Goal: Find specific page/section: Find specific page/section

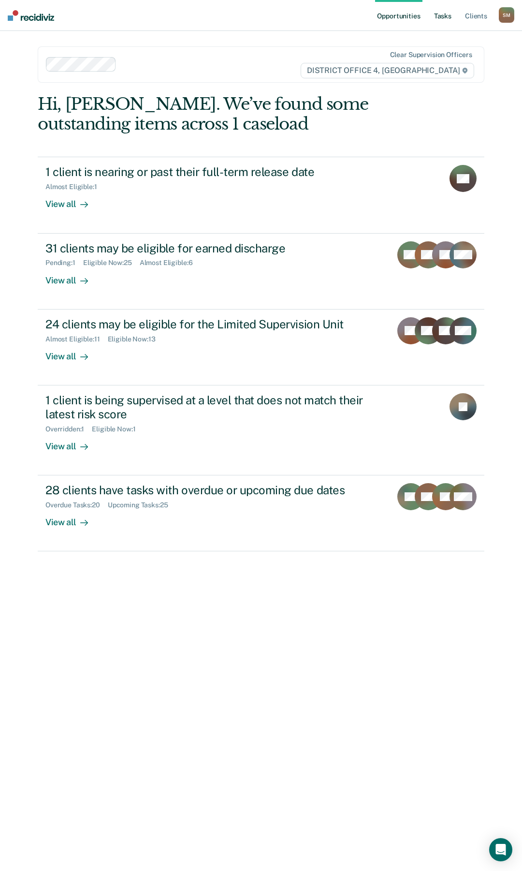
click at [442, 14] on link "Tasks" at bounding box center [442, 15] width 21 height 31
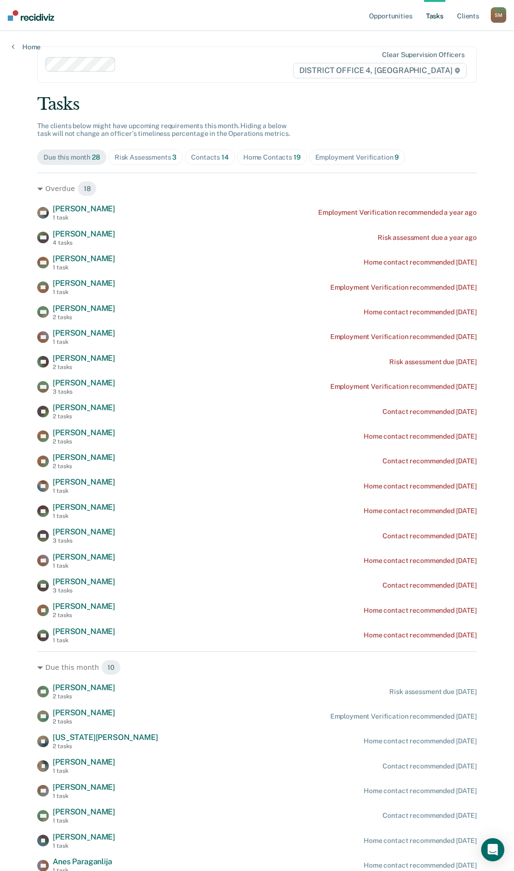
click at [206, 157] on div "Contacts 14" at bounding box center [210, 157] width 38 height 8
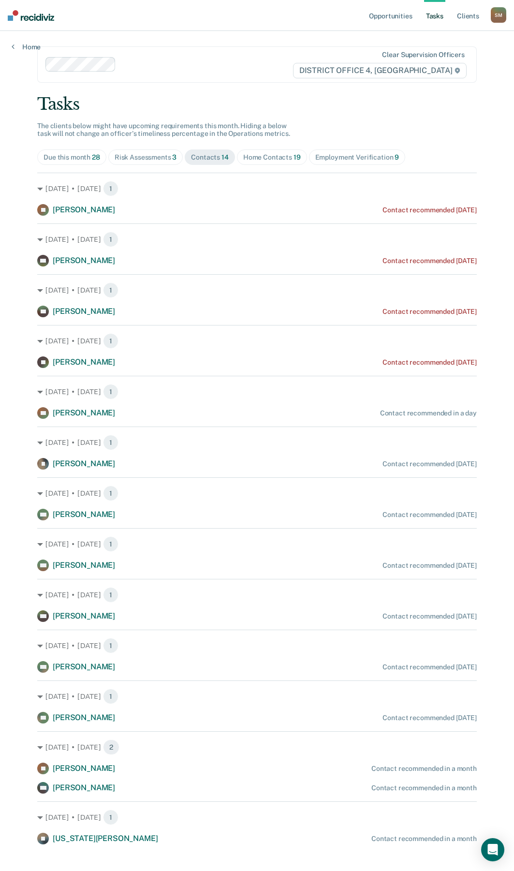
click at [259, 157] on div "Home Contacts 19" at bounding box center [272, 157] width 58 height 8
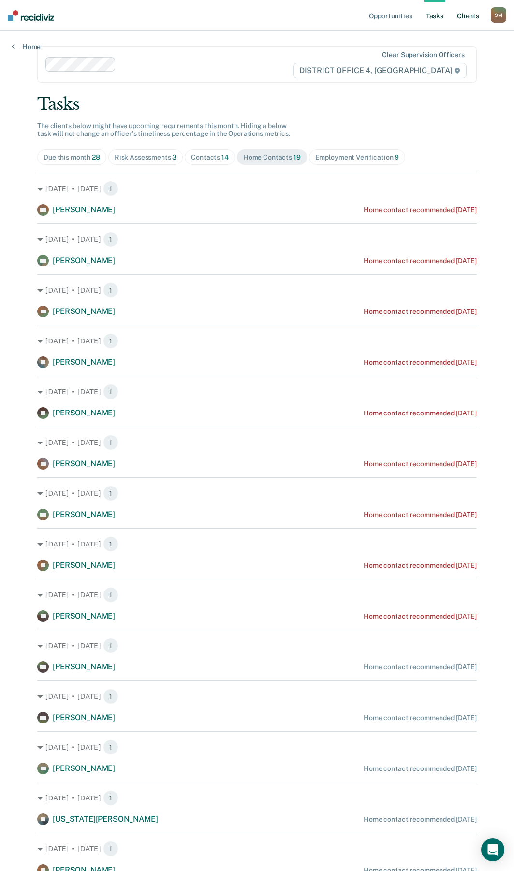
click at [467, 18] on link "Client s" at bounding box center [468, 15] width 26 height 31
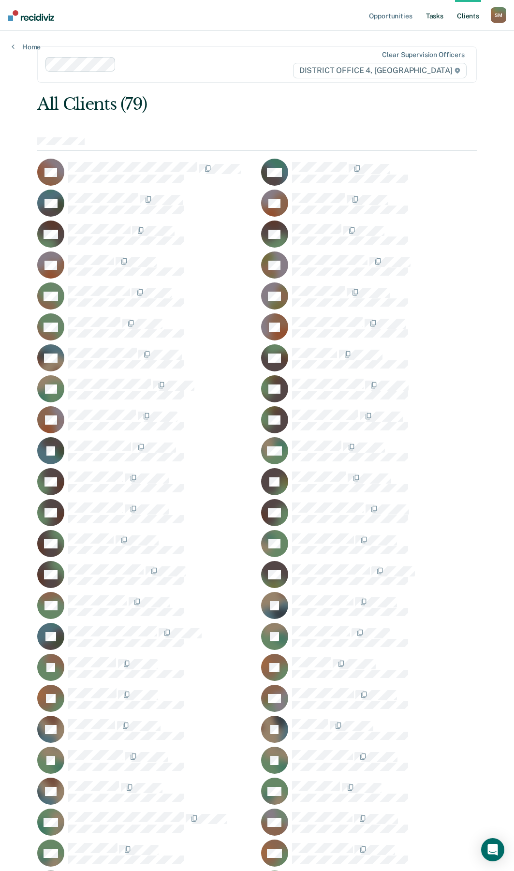
click at [435, 17] on link "Tasks" at bounding box center [434, 15] width 21 height 31
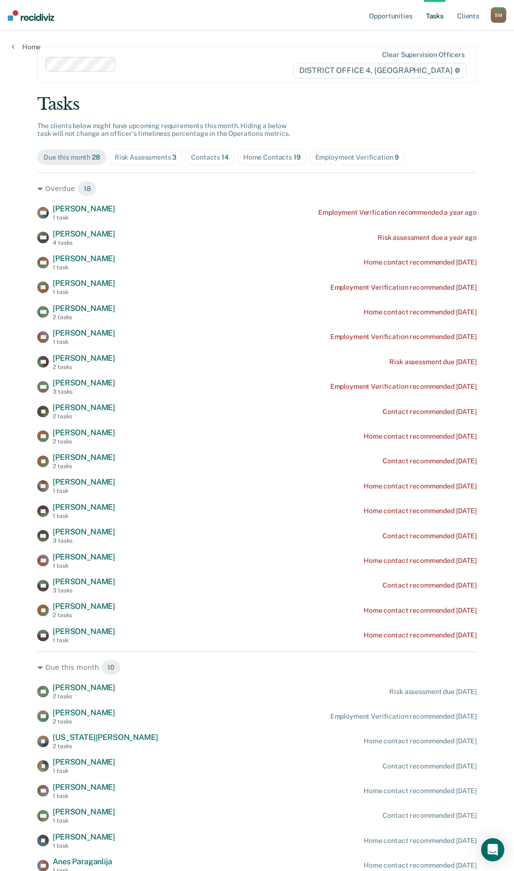
click at [261, 156] on div "Home Contacts 19" at bounding box center [272, 157] width 58 height 8
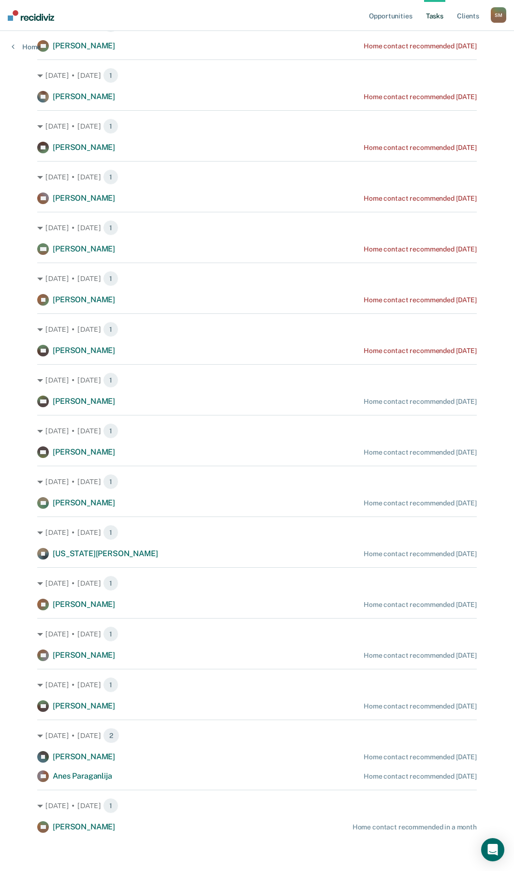
scroll to position [266, 0]
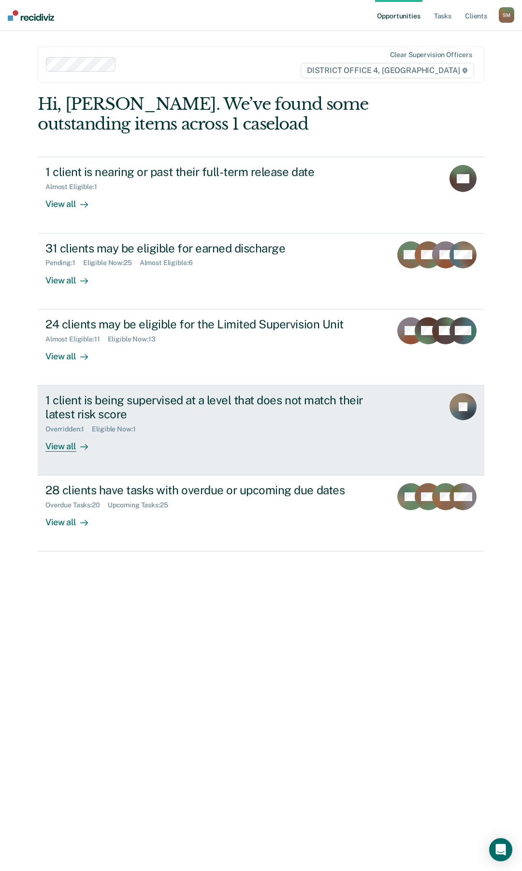
click at [228, 400] on div "1 client is being supervised at a level that does not match their latest risk s…" at bounding box center [214, 407] width 339 height 28
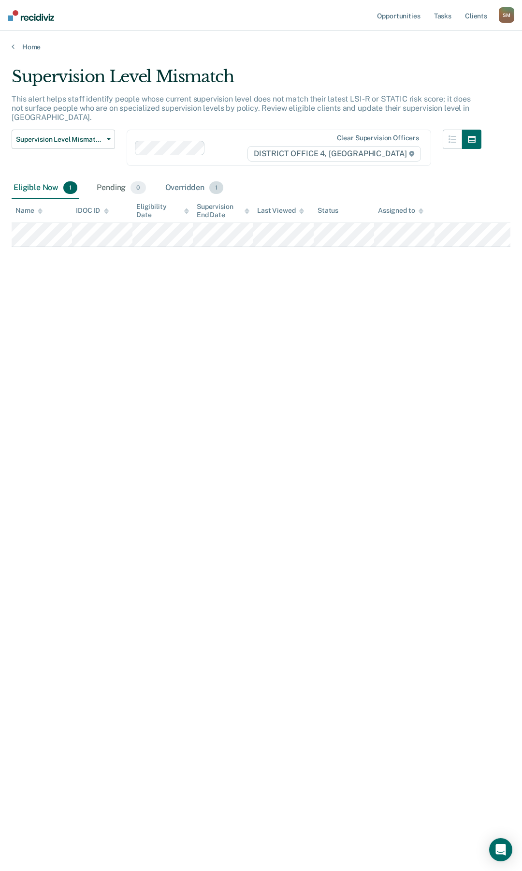
click at [196, 177] on div "Overridden 1" at bounding box center [194, 187] width 62 height 21
click at [33, 180] on div "Eligible Now 1" at bounding box center [46, 187] width 68 height 21
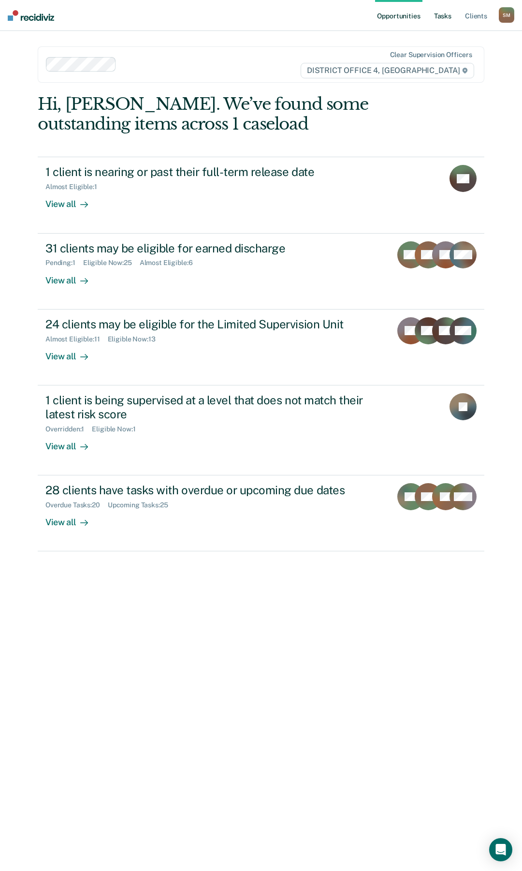
click at [436, 14] on link "Tasks" at bounding box center [442, 15] width 21 height 31
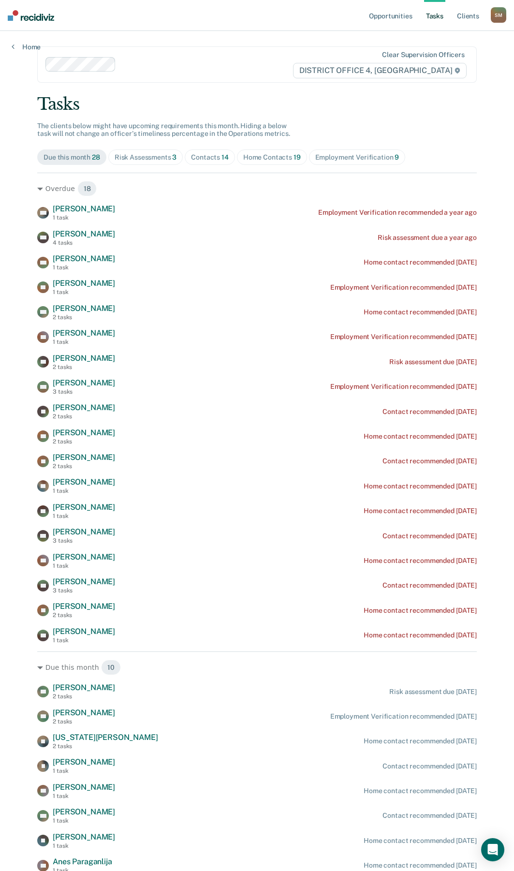
click at [209, 154] on div "Contacts 14" at bounding box center [210, 157] width 38 height 8
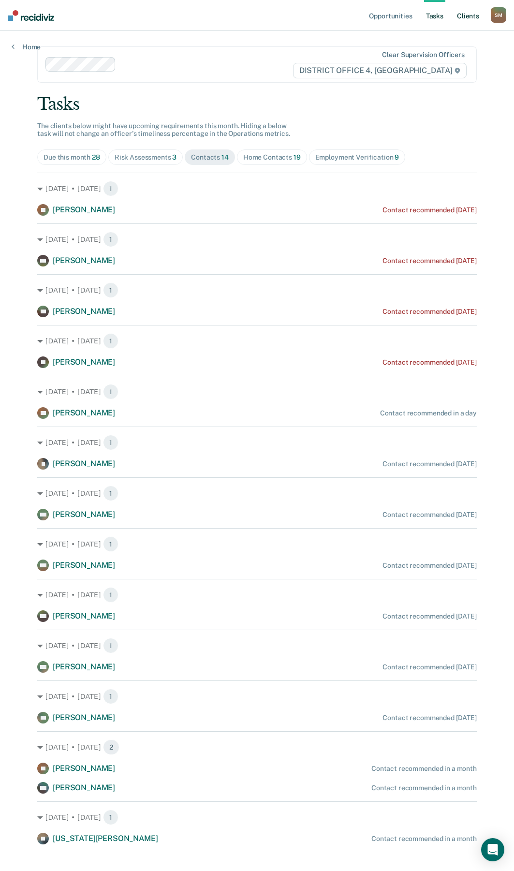
click at [471, 16] on link "Client s" at bounding box center [468, 15] width 26 height 31
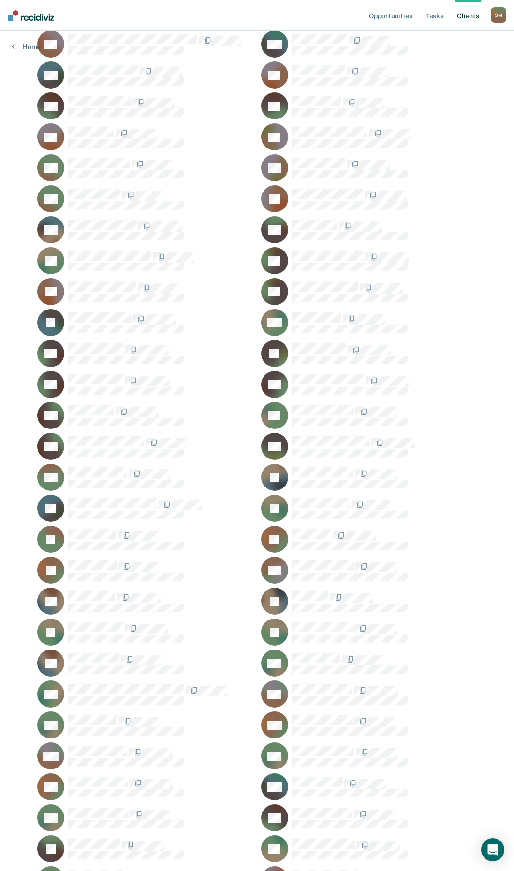
scroll to position [145, 0]
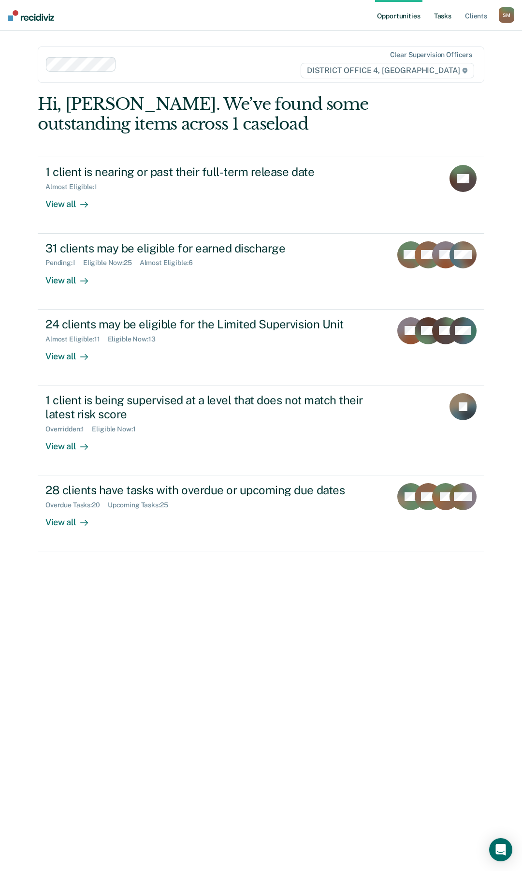
click at [441, 15] on link "Tasks" at bounding box center [442, 15] width 21 height 31
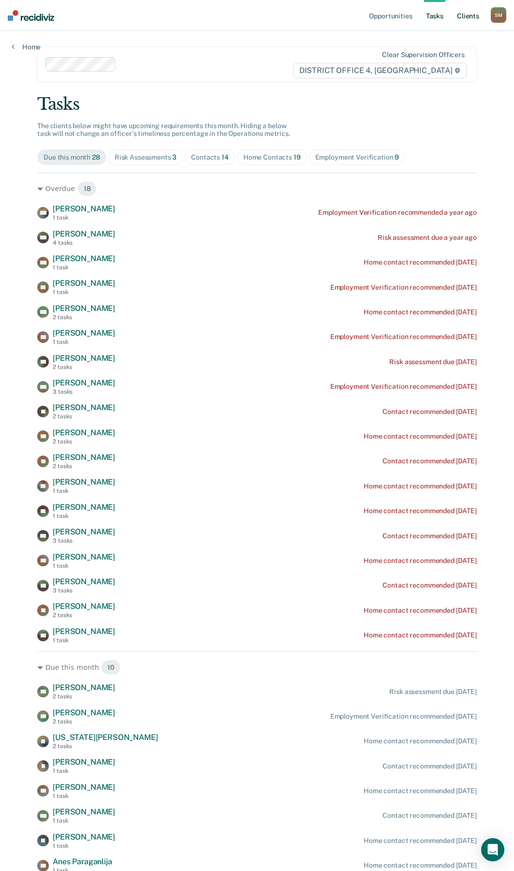
click at [465, 17] on link "Client s" at bounding box center [468, 15] width 26 height 31
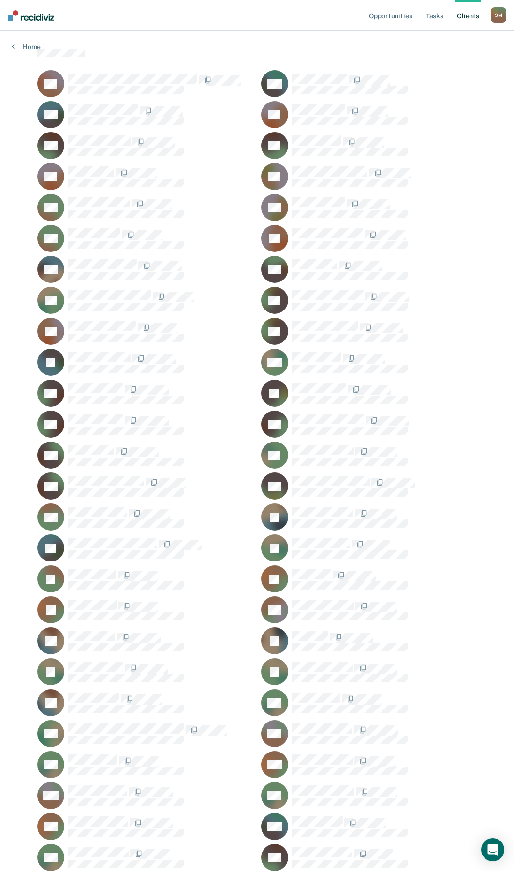
scroll to position [97, 0]
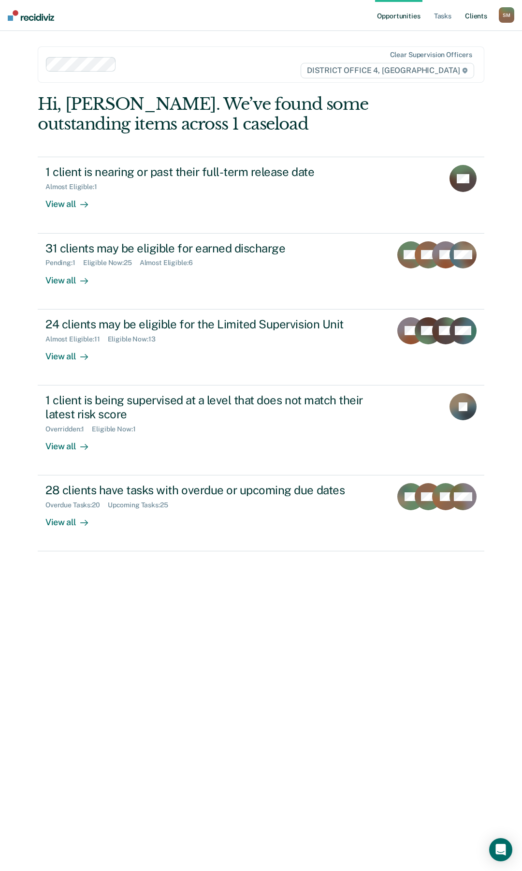
click at [478, 17] on link "Client s" at bounding box center [476, 15] width 26 height 31
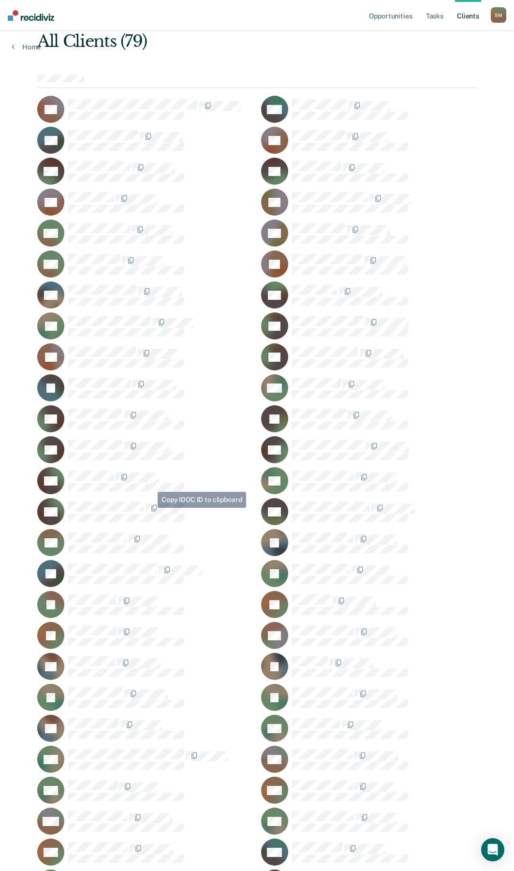
scroll to position [242, 0]
